Goal: Check status: Check status

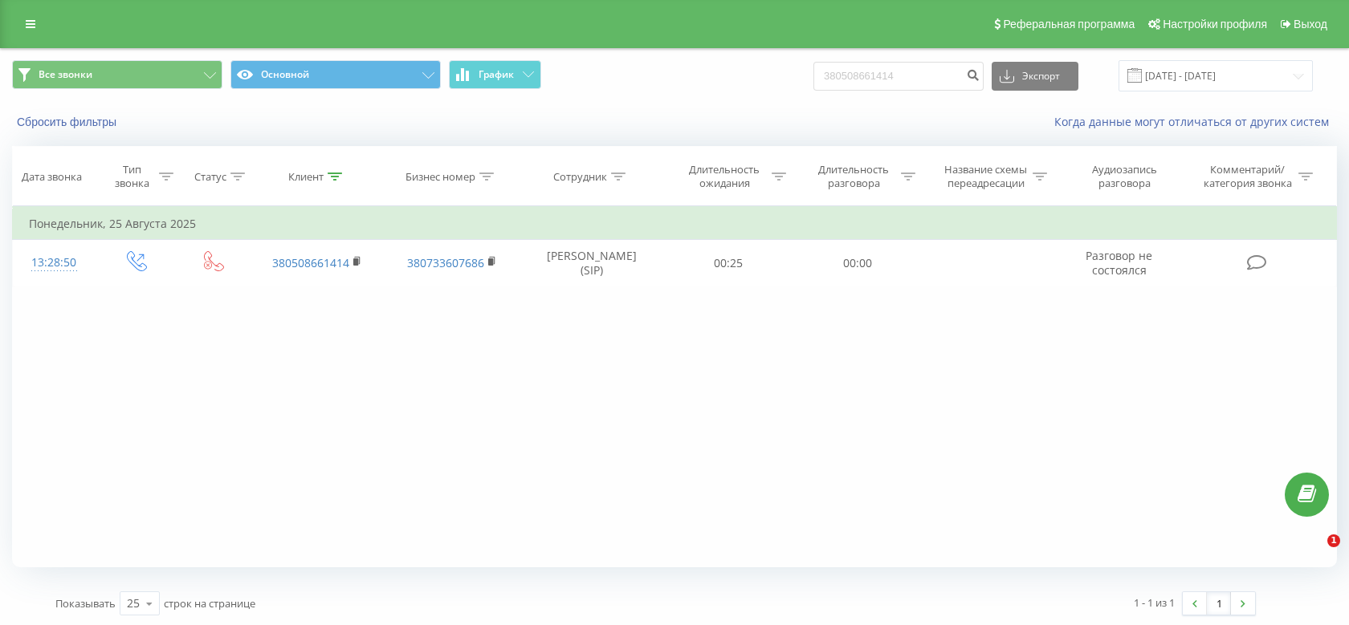
click at [951, 83] on input "380508661414" at bounding box center [898, 76] width 170 height 29
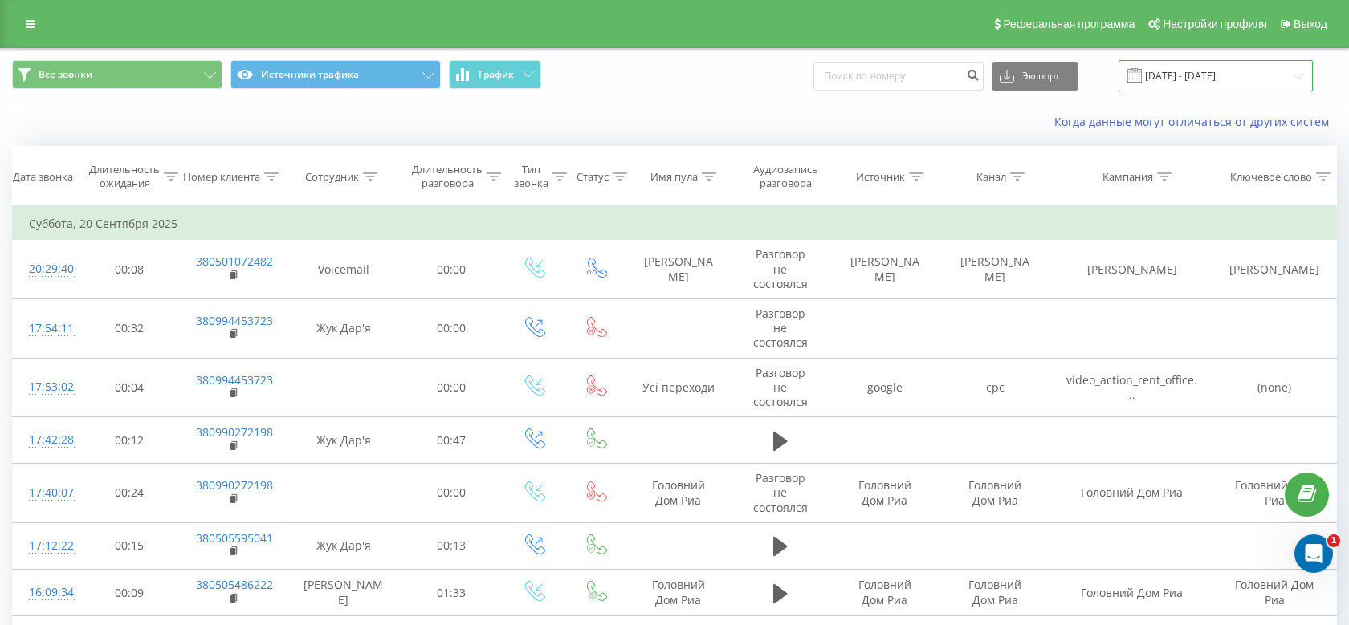
click at [1176, 75] on input "20.09.2025 - 20.09.2025" at bounding box center [1216, 75] width 194 height 31
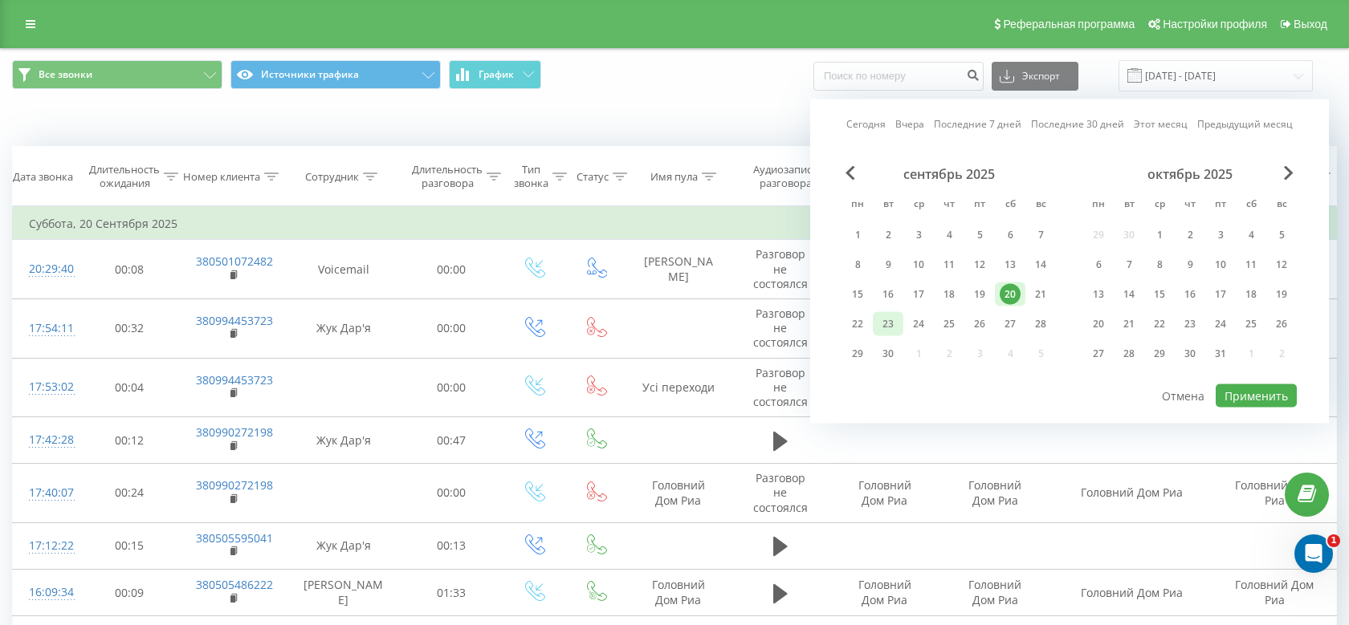
click at [884, 331] on div "23" at bounding box center [888, 324] width 21 height 21
click at [1222, 397] on button "Применить" at bounding box center [1256, 396] width 81 height 23
type input "23.09.2025 - 23.09.2025"
